Goal: Transaction & Acquisition: Purchase product/service

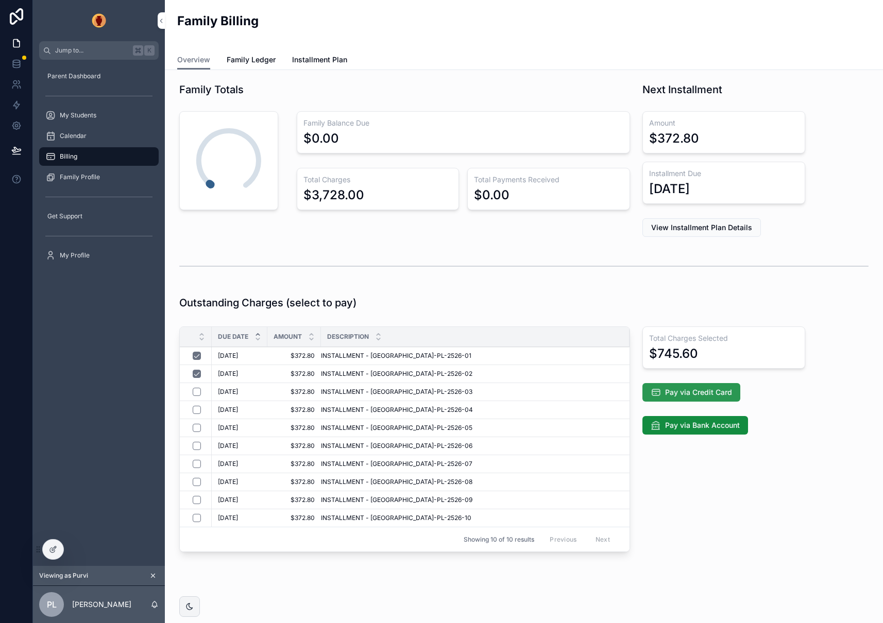
click at [698, 391] on span "Pay via Credit Card" at bounding box center [698, 392] width 67 height 10
click at [692, 395] on span "Pay via Credit Card" at bounding box center [698, 392] width 67 height 10
